Goal: Transaction & Acquisition: Purchase product/service

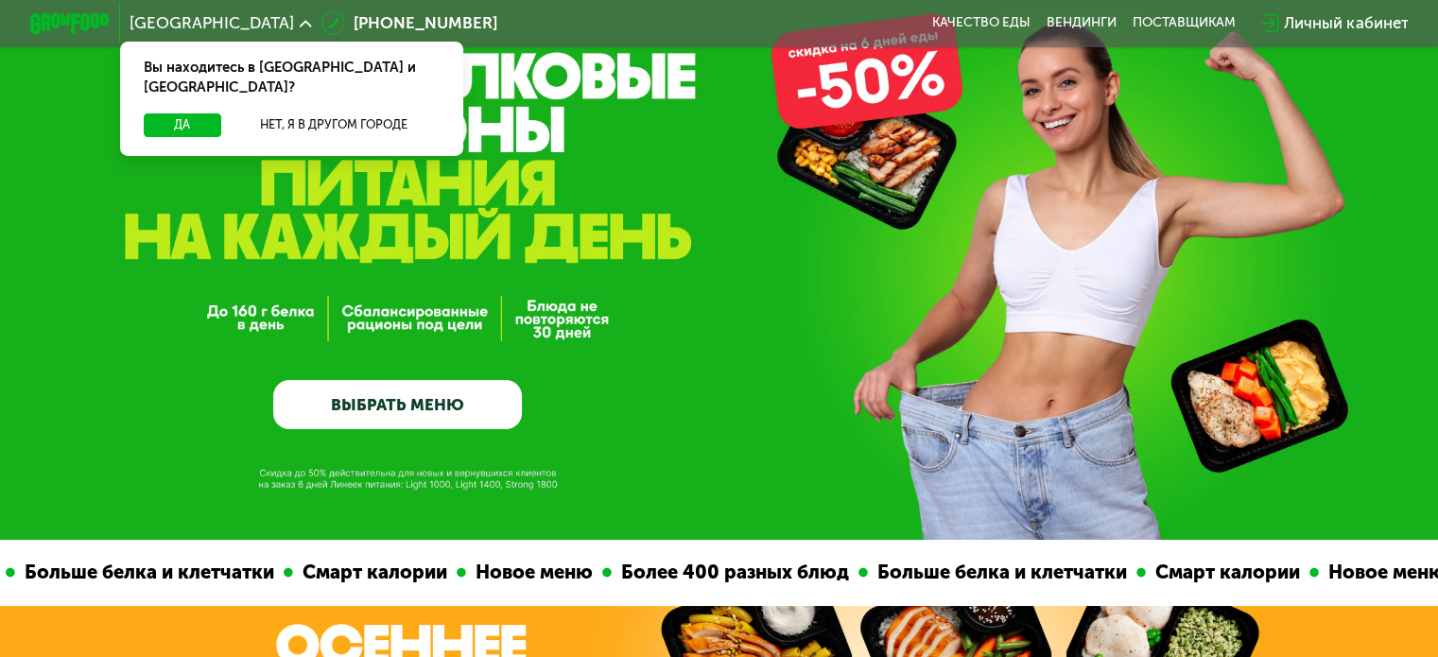
scroll to position [189, 0]
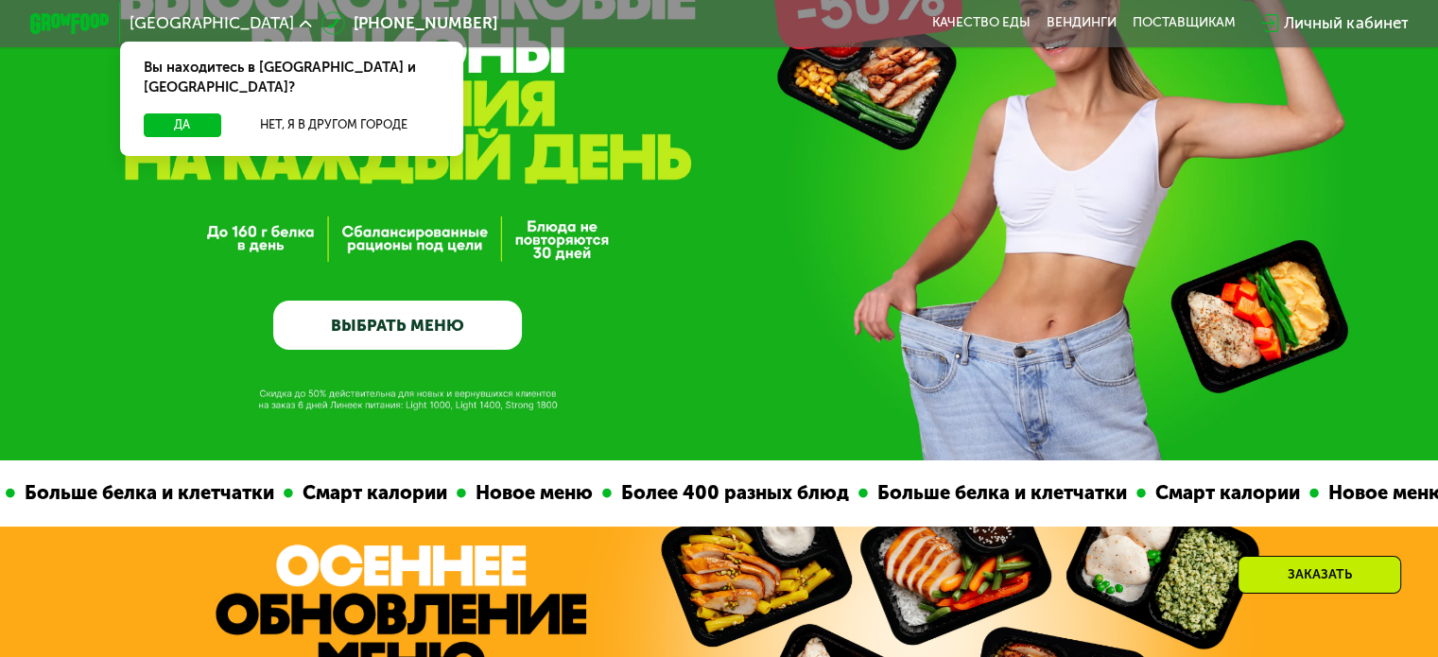
click at [372, 322] on link "ВЫБРАТЬ МЕНЮ" at bounding box center [397, 326] width 249 height 50
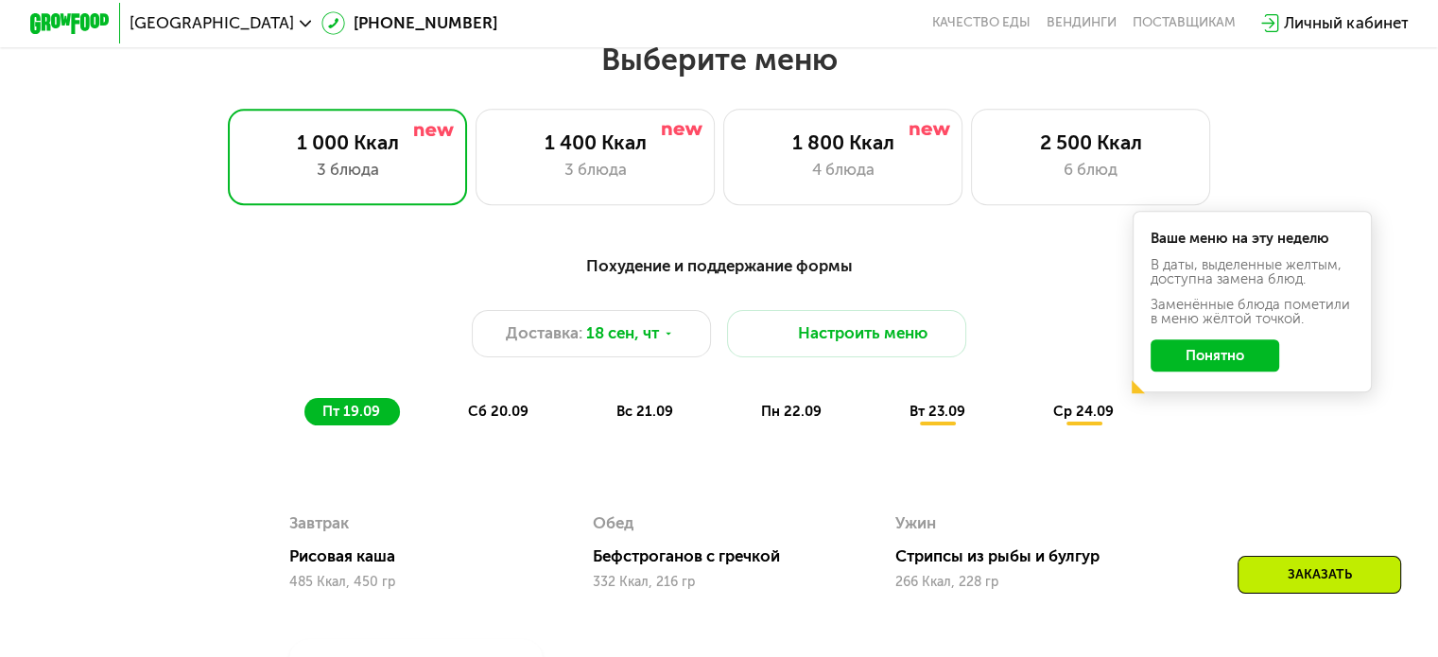
scroll to position [1270, 0]
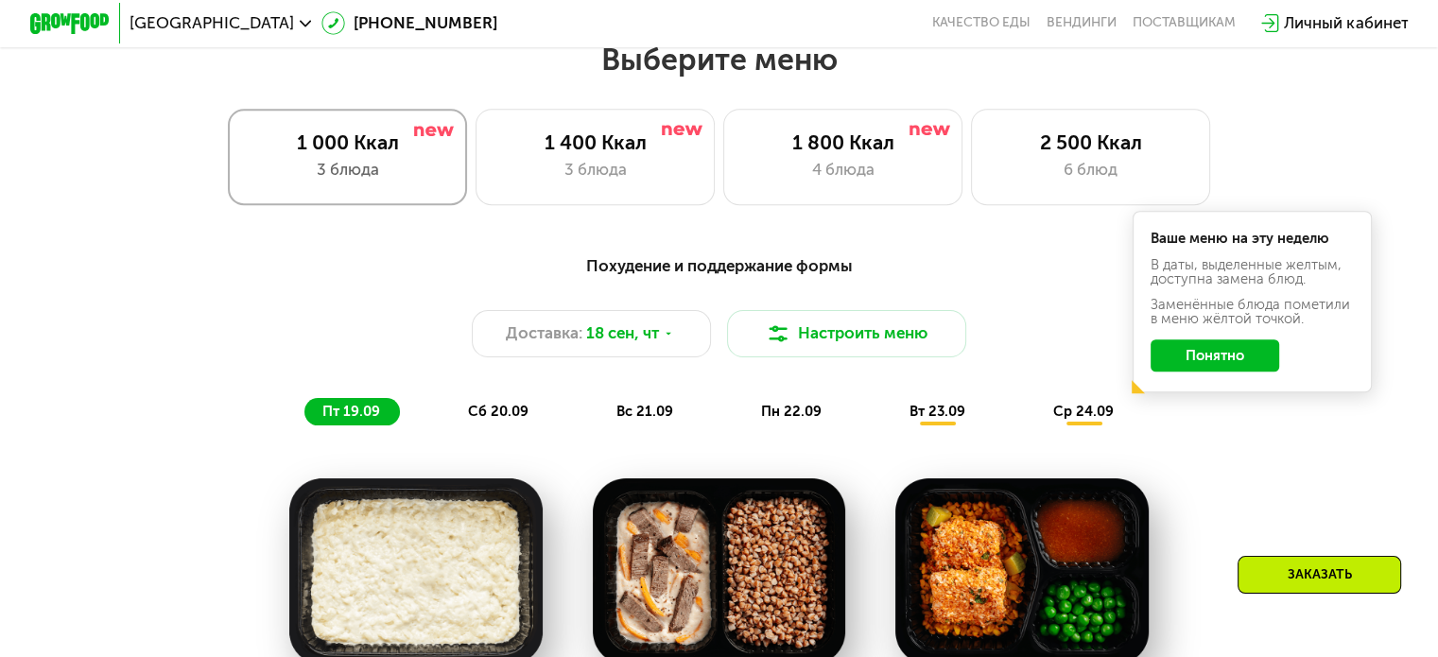
click at [335, 150] on div "1 000 Ккал" at bounding box center [348, 142] width 198 height 24
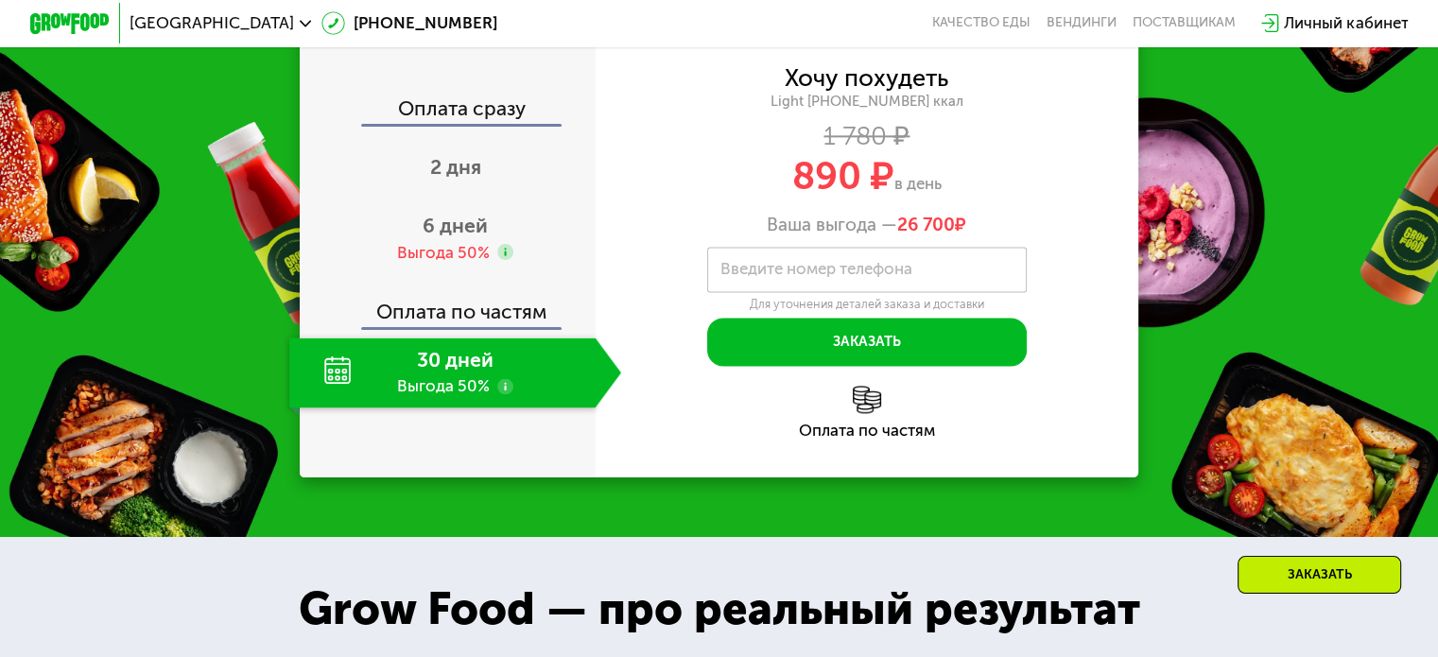
scroll to position [2499, 0]
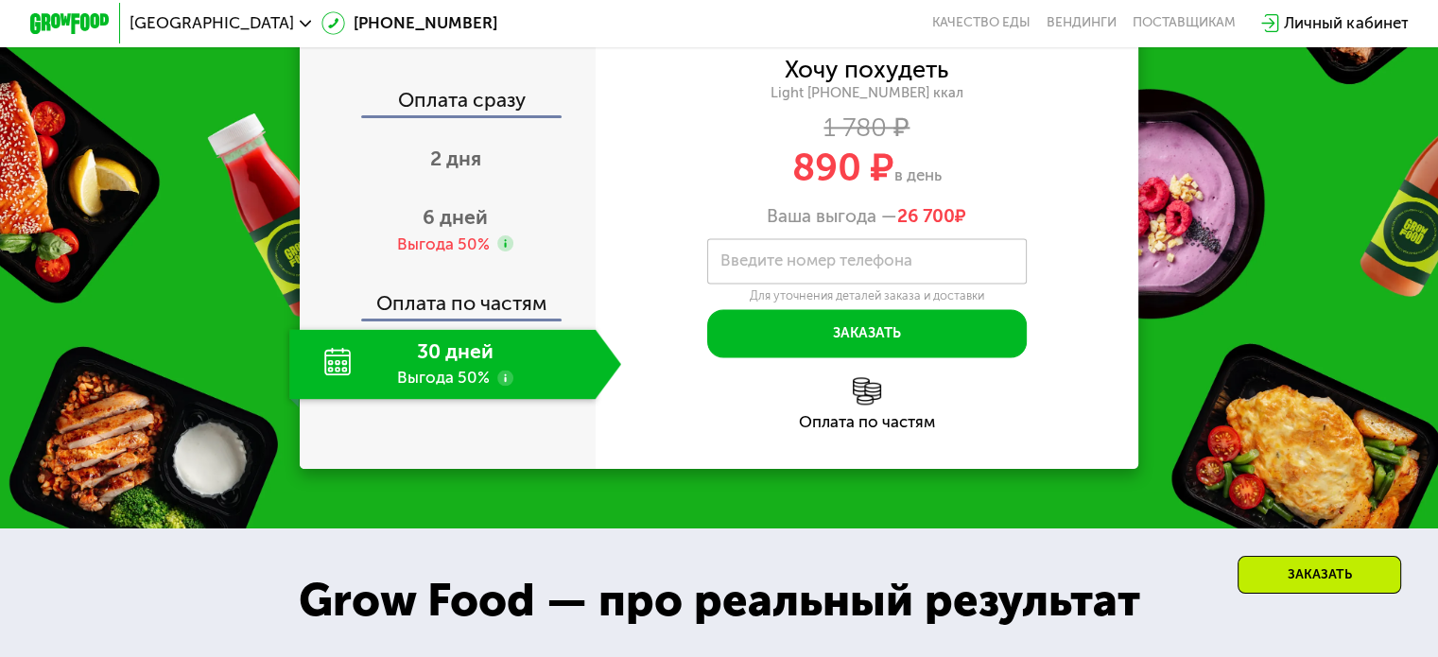
click at [1260, 569] on div "Заказать" at bounding box center [1319, 575] width 164 height 38
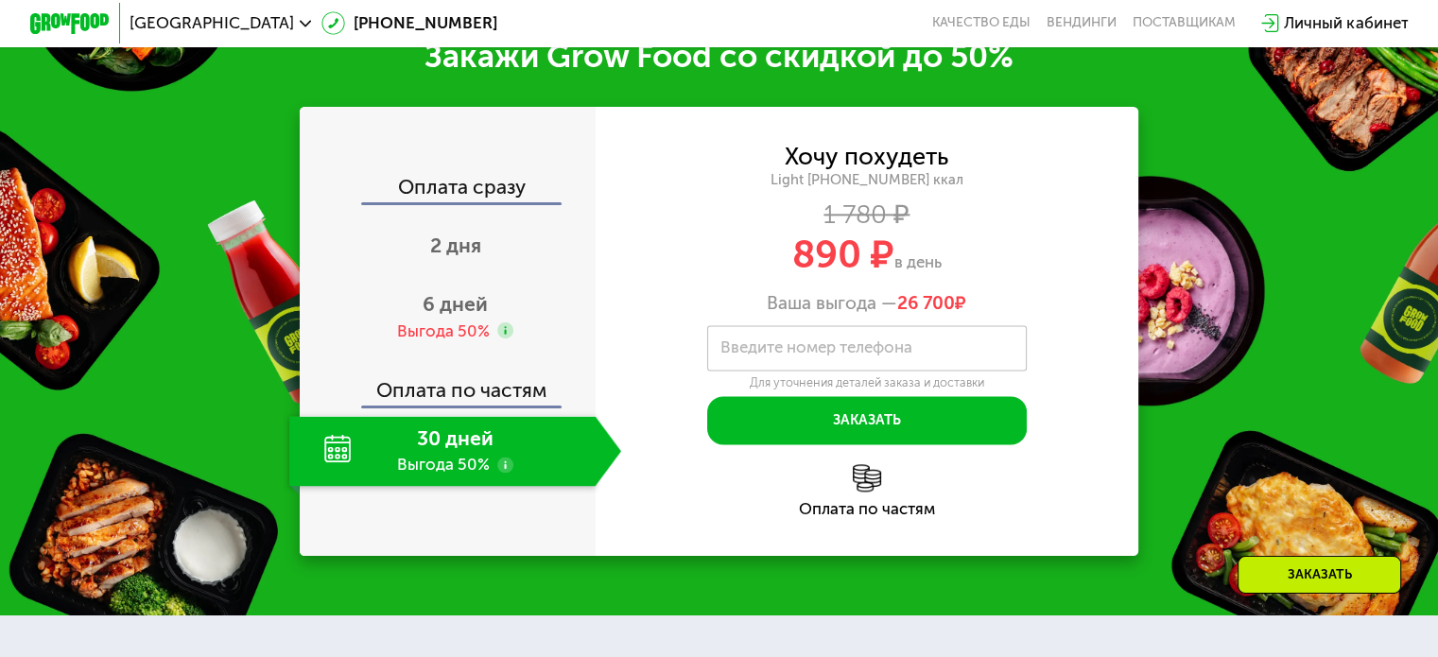
scroll to position [2405, 0]
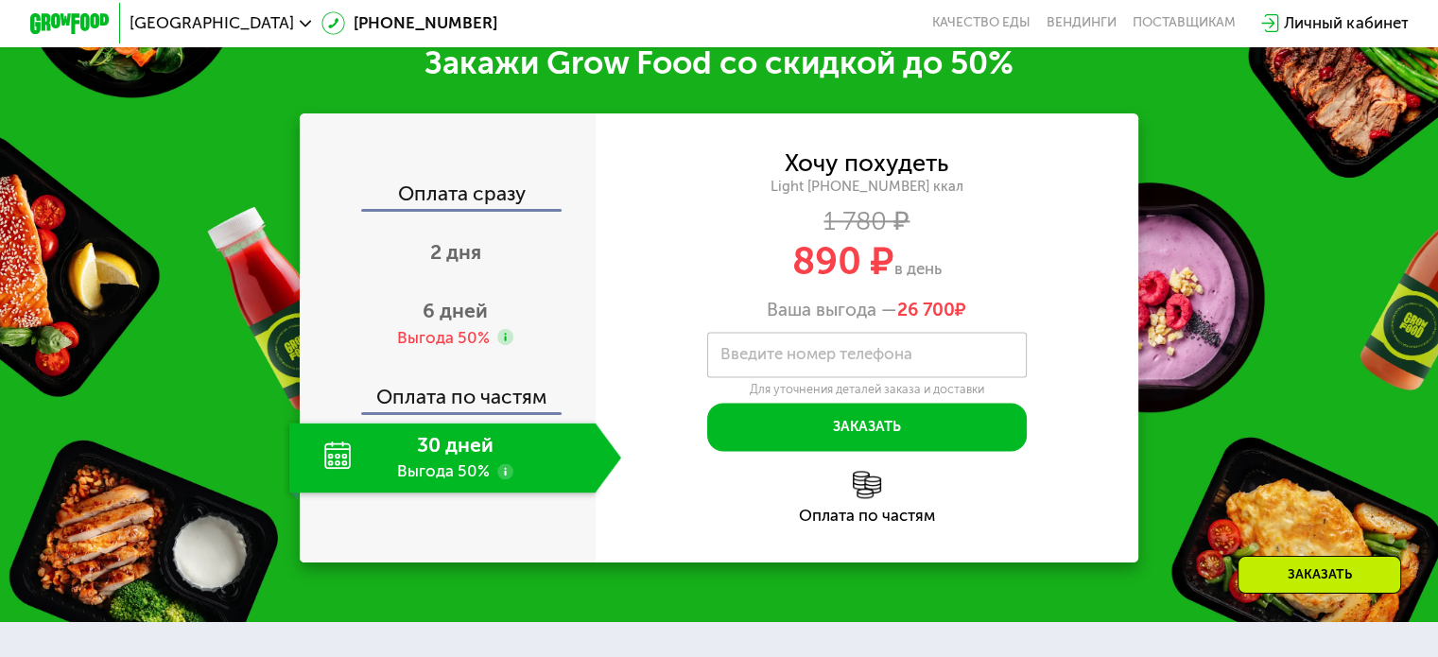
click at [1317, 572] on div "Заказать" at bounding box center [1319, 575] width 164 height 38
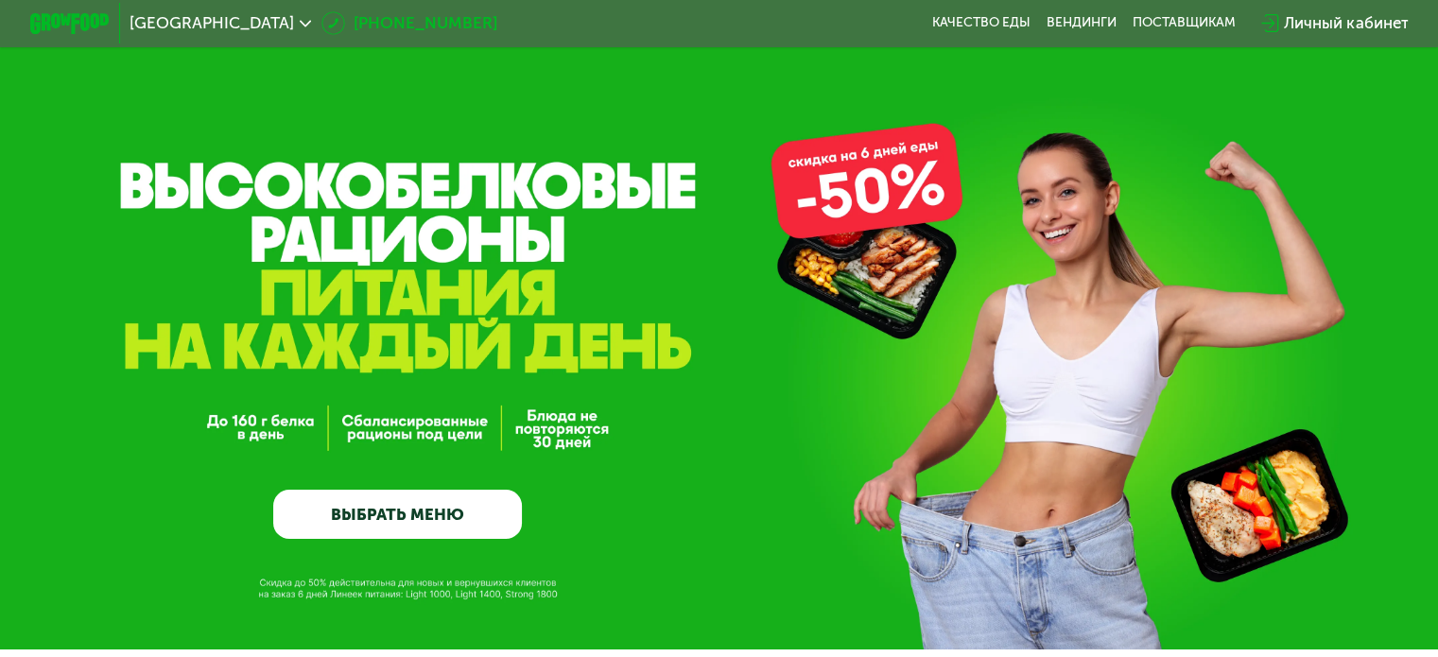
scroll to position [189, 0]
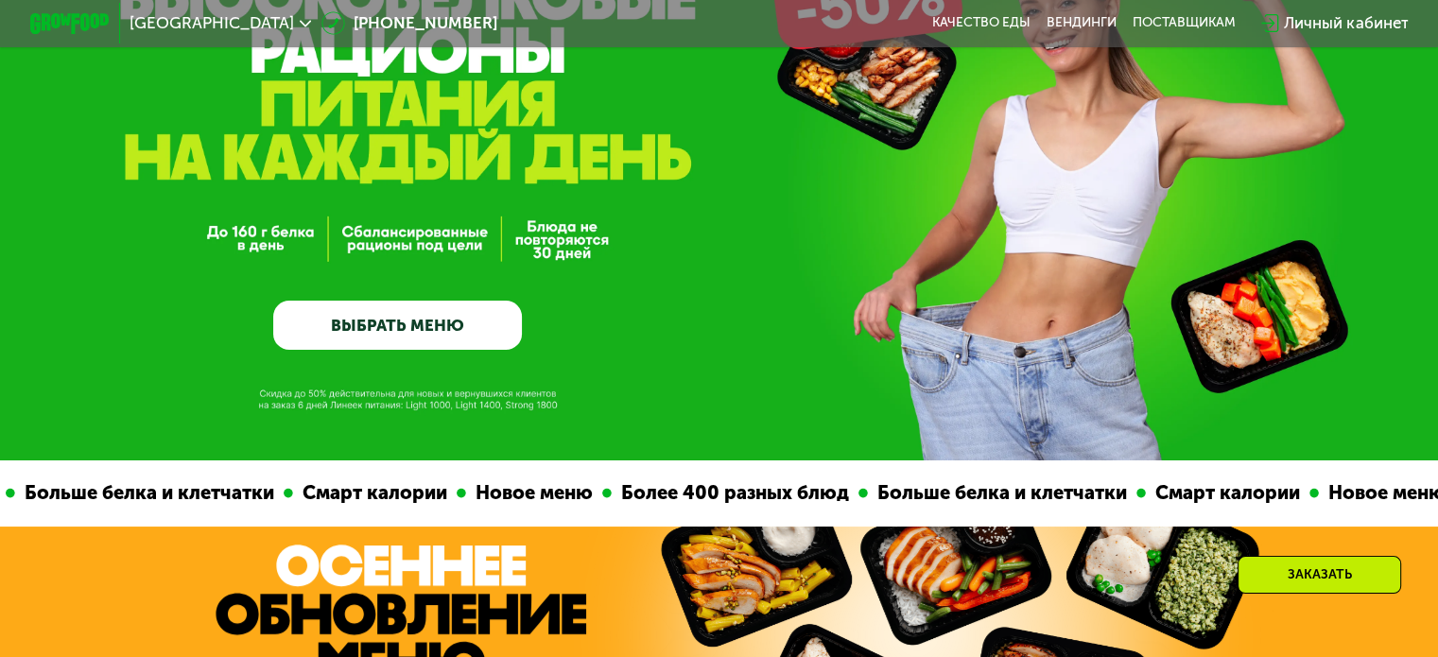
click at [336, 314] on link "ВЫБРАТЬ МЕНЮ" at bounding box center [397, 326] width 249 height 50
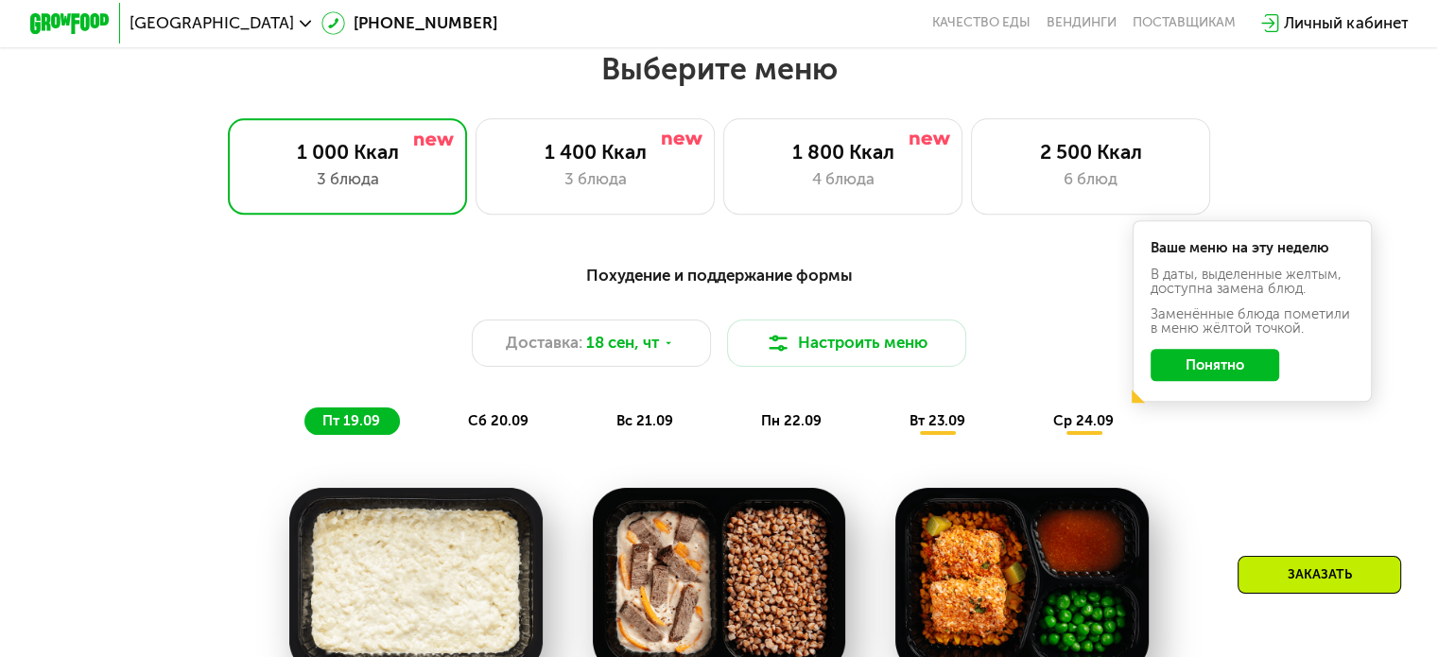
scroll to position [1270, 0]
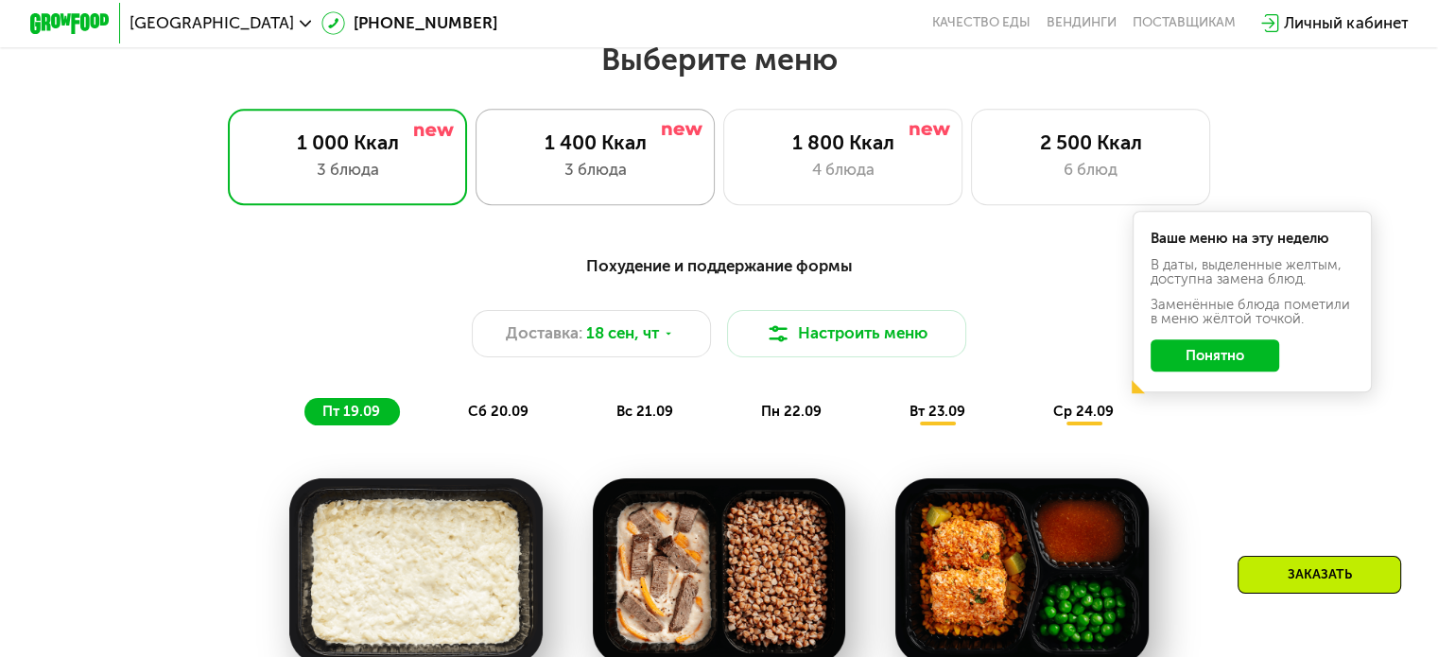
click at [560, 178] on div "3 блюда" at bounding box center [595, 170] width 198 height 24
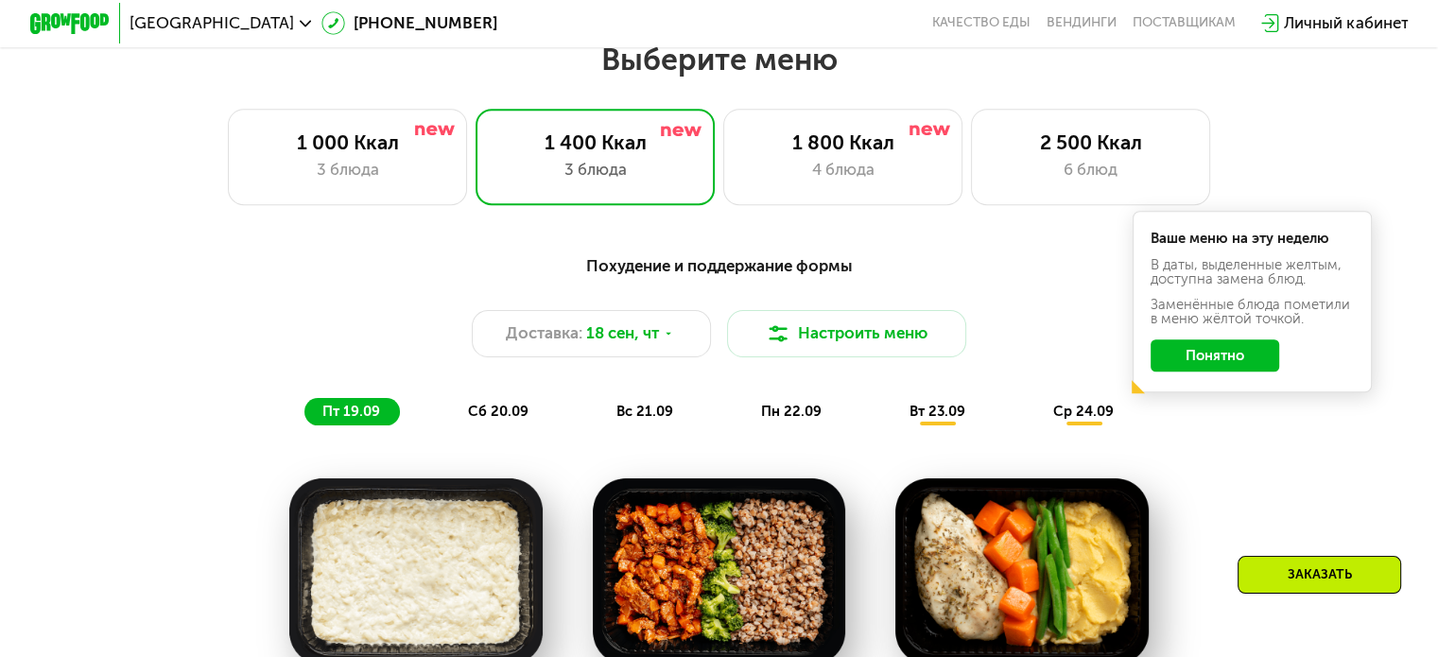
click at [718, 277] on div "Похудение и поддержание формы" at bounding box center [719, 265] width 1182 height 25
click at [833, 349] on button "Настроить меню" at bounding box center [847, 334] width 240 height 48
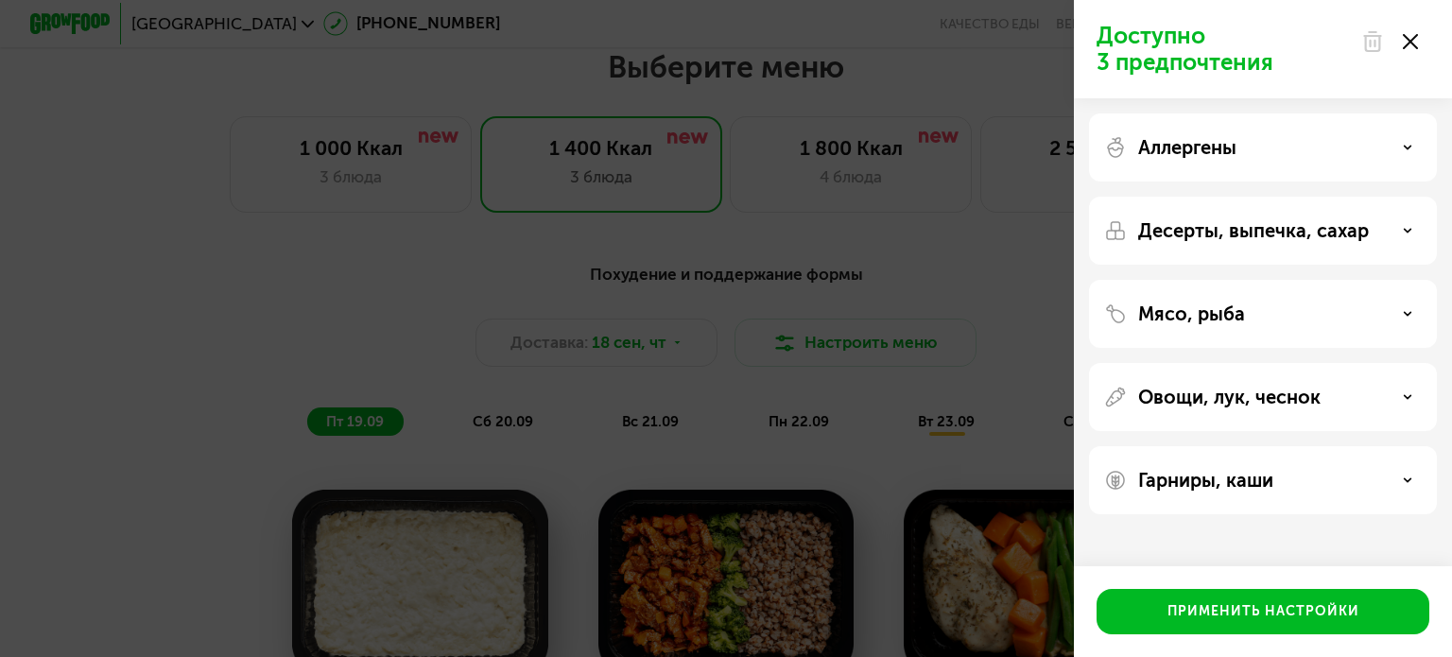
click at [1416, 41] on icon at bounding box center [1410, 41] width 15 height 15
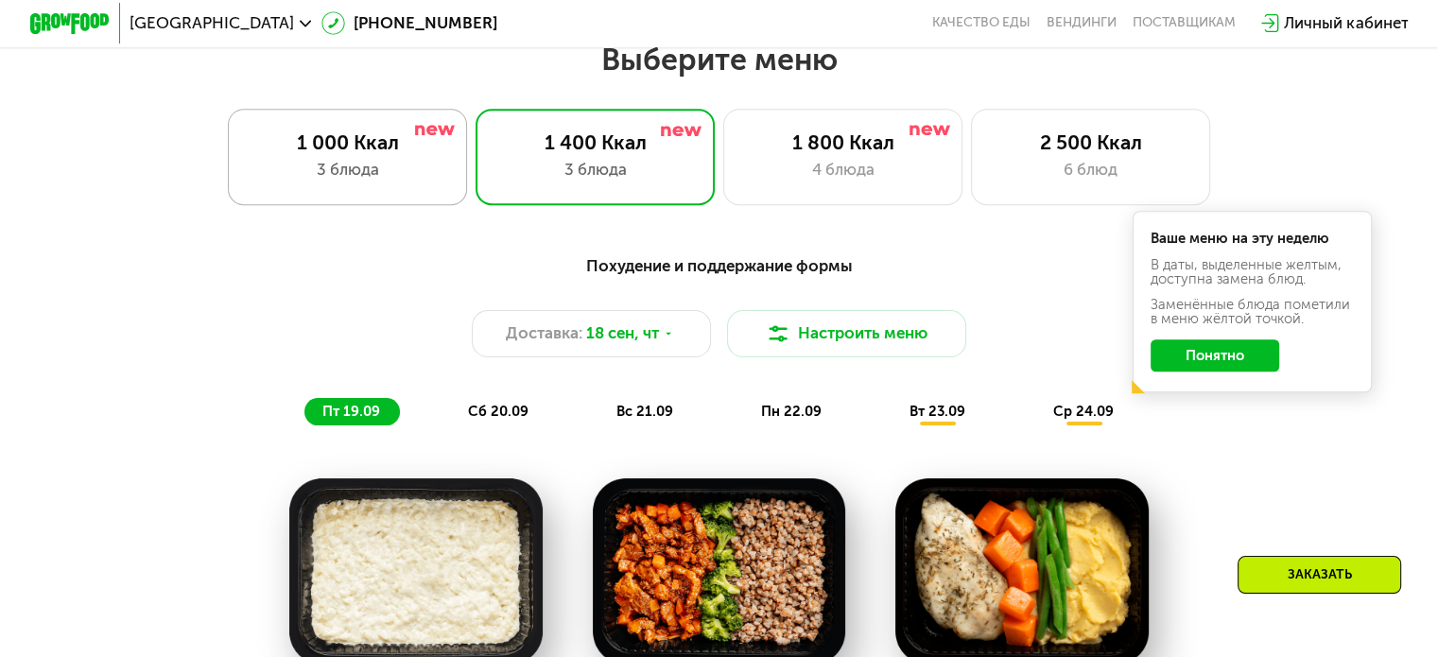
click at [403, 154] on div "1 000 Ккал" at bounding box center [348, 142] width 198 height 24
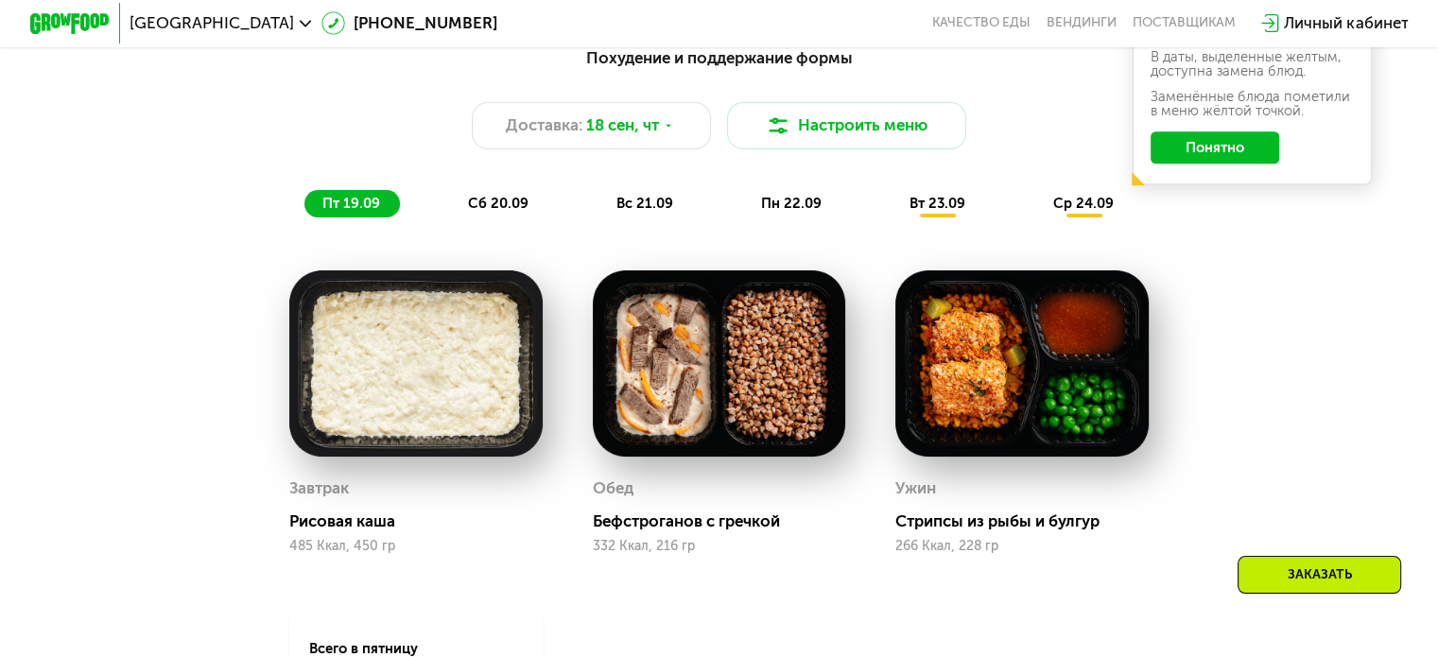
scroll to position [1459, 0]
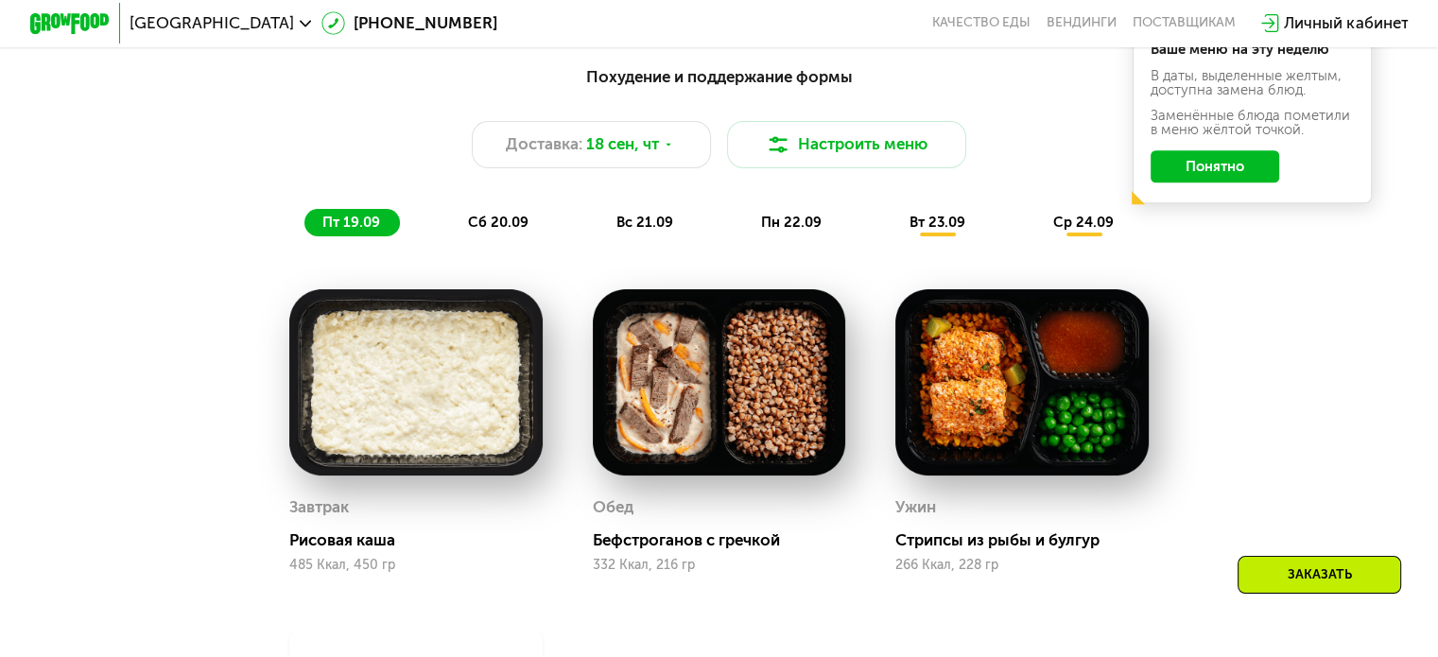
click at [518, 227] on span "сб 20.09" at bounding box center [498, 222] width 60 height 17
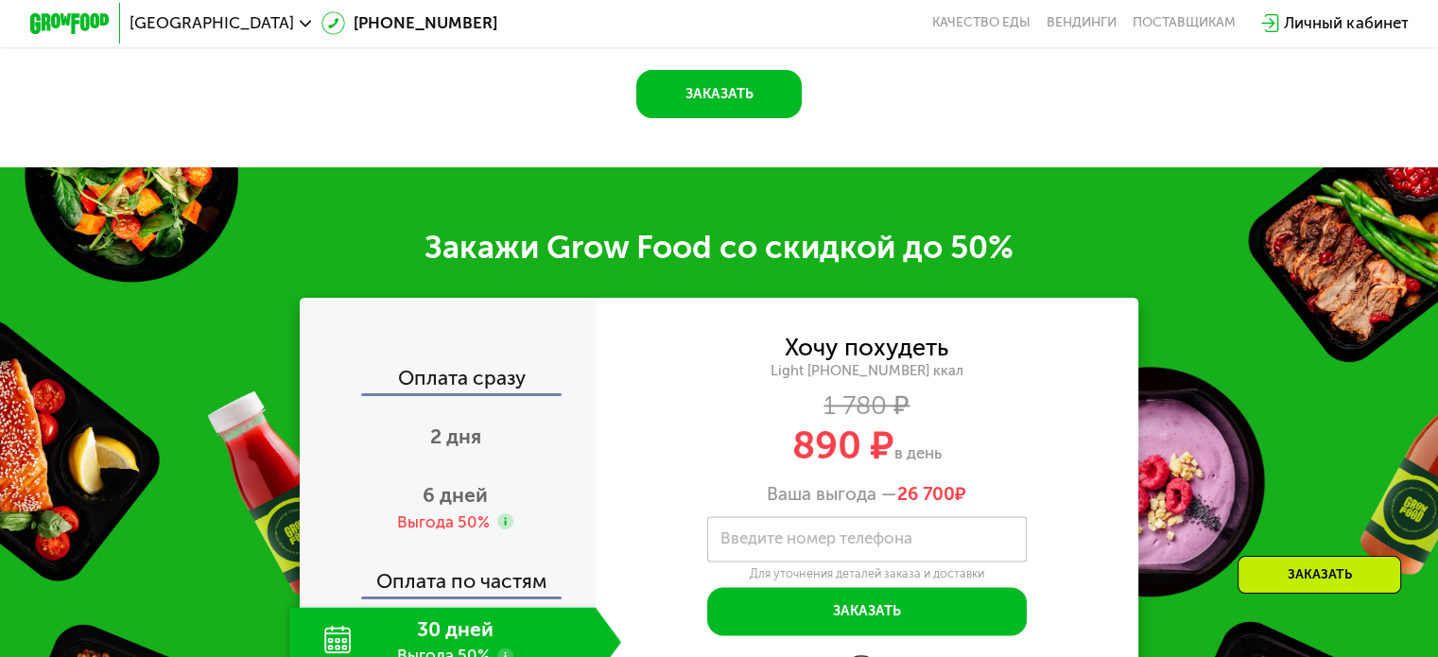
scroll to position [2026, 0]
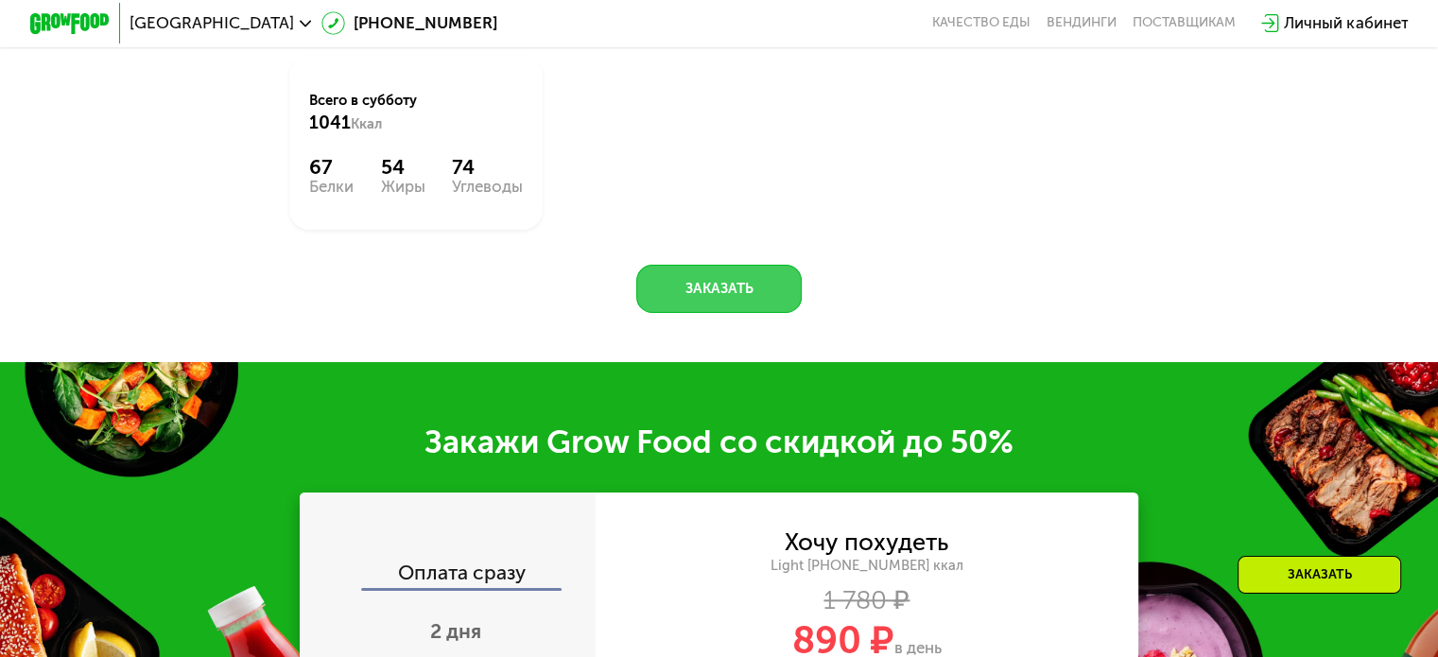
click at [747, 313] on button "Заказать" at bounding box center [718, 289] width 165 height 48
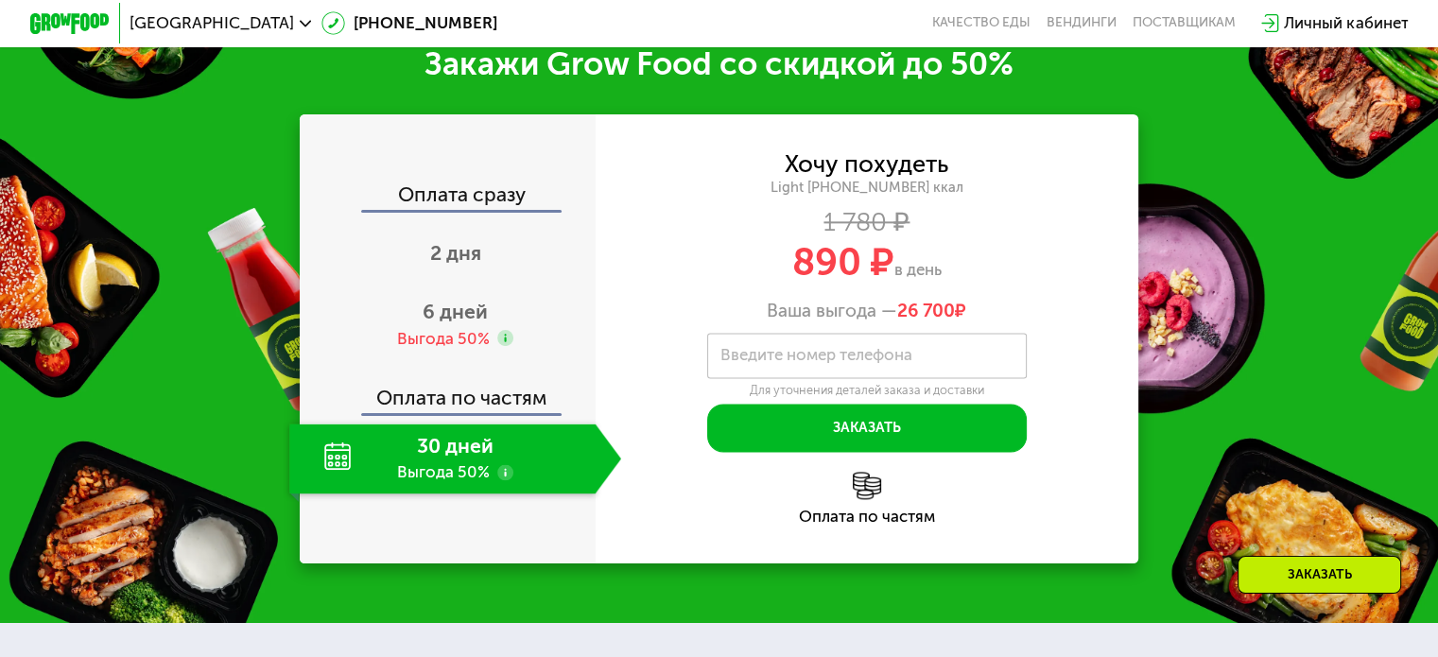
scroll to position [2405, 0]
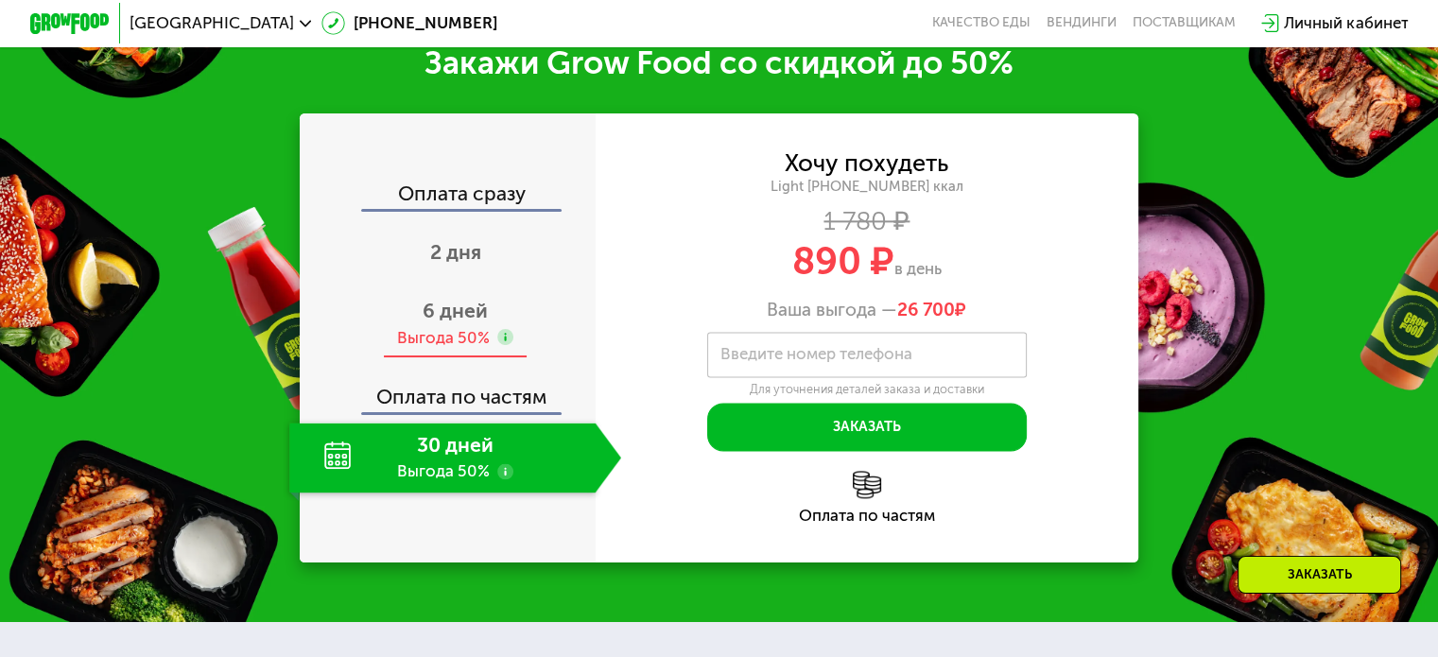
click at [474, 347] on div "Выгода 50%" at bounding box center [443, 338] width 93 height 22
